Goal: Transaction & Acquisition: Register for event/course

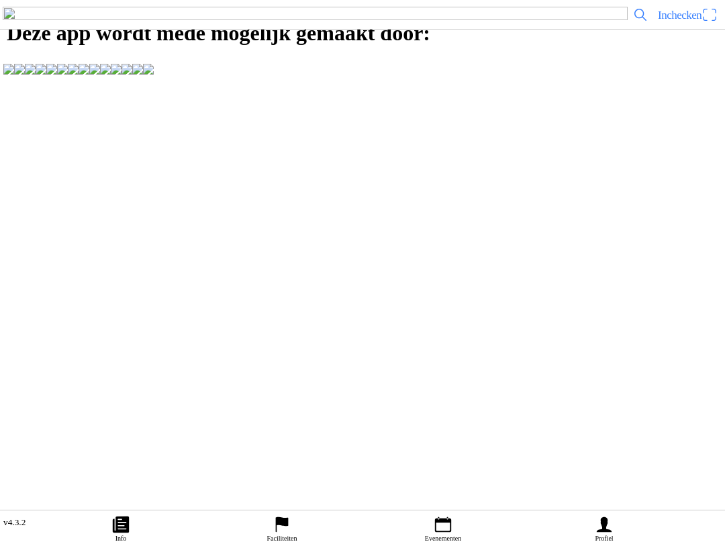
click at [587, 525] on link "Profiel" at bounding box center [604, 527] width 161 height 34
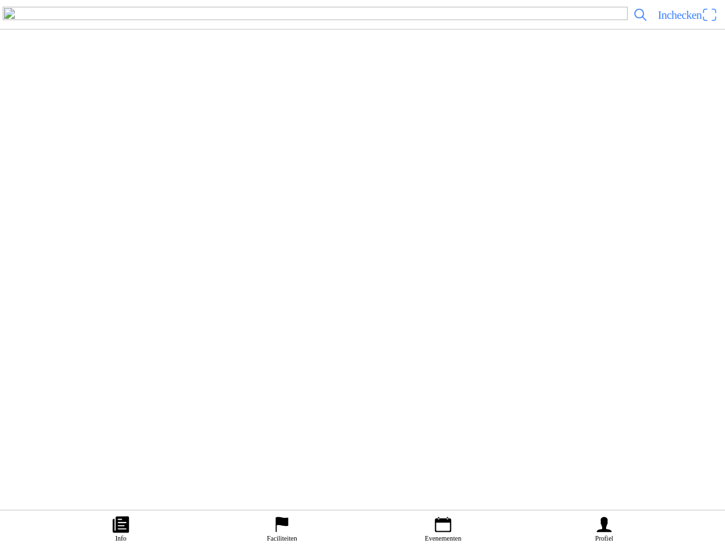
click at [486, 165] on ion-label "Bestellingen" at bounding box center [356, 158] width 690 height 13
click at [14, 24] on span "button" at bounding box center [10, 14] width 15 height 21
click at [283, 540] on ion-label "Faciliteiten" at bounding box center [282, 537] width 30 height 7
click at [446, 534] on ion-label "Evenementen" at bounding box center [443, 537] width 36 height 7
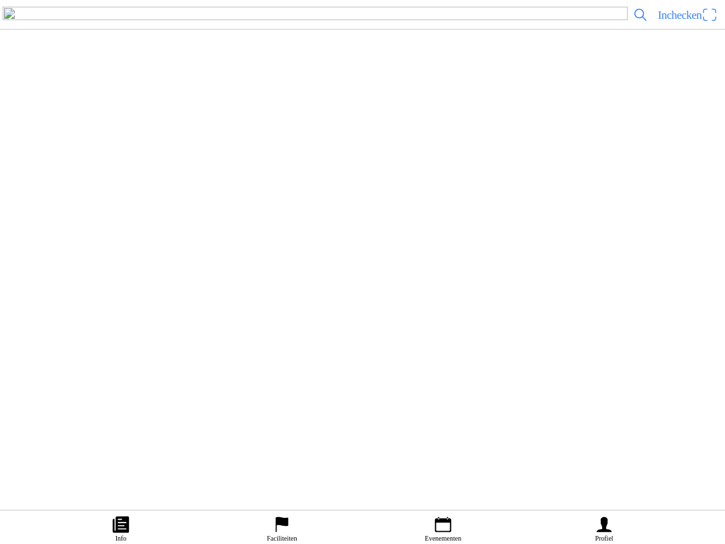
click at [404, 186] on div "[DATE] 12:00 DXCS Varsseveld - [DATE] VAMAC Varsseveld" at bounding box center [389, 159] width 661 height 54
click at [64, 289] on span "Ticket kopen" at bounding box center [36, 280] width 54 height 18
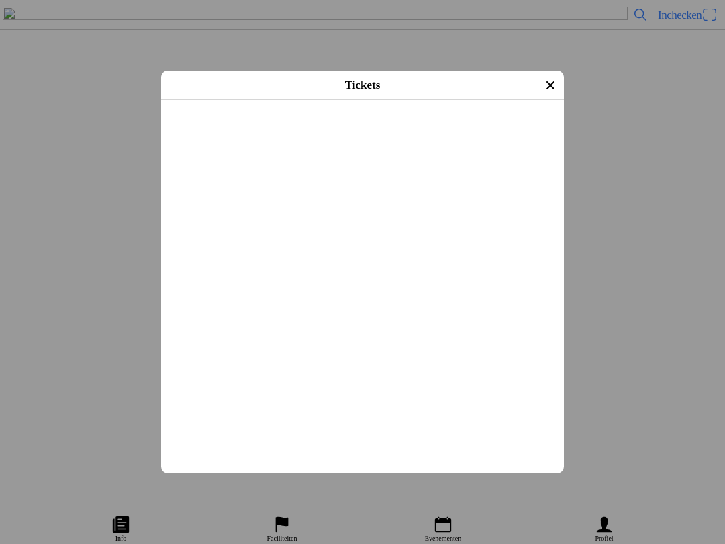
scroll to position [342, 0]
click at [538, 282] on button "button" at bounding box center [368, 264] width 392 height 35
click at [405, 332] on span "Afrekenen" at bounding box center [362, 316] width 379 height 30
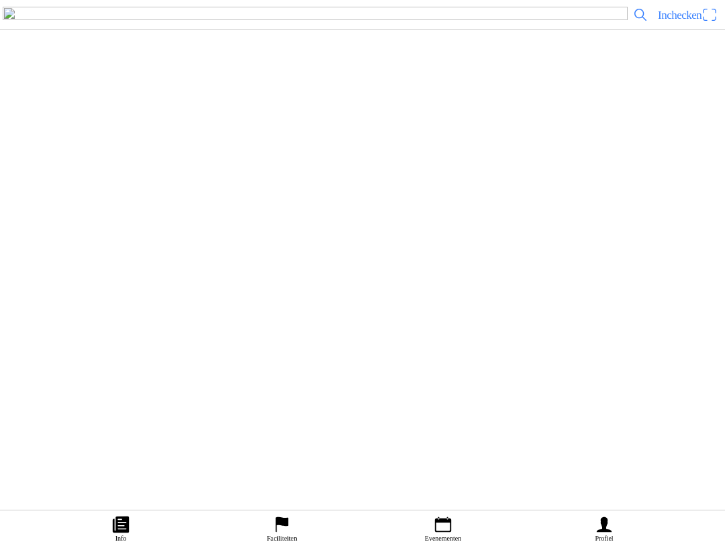
click at [585, 535] on link "Profiel" at bounding box center [604, 527] width 161 height 34
click at [219, 165] on ion-label "Bestellingen" at bounding box center [356, 158] width 690 height 13
click at [3, 24] on span "button" at bounding box center [10, 14] width 15 height 21
